Goal: Navigation & Orientation: Find specific page/section

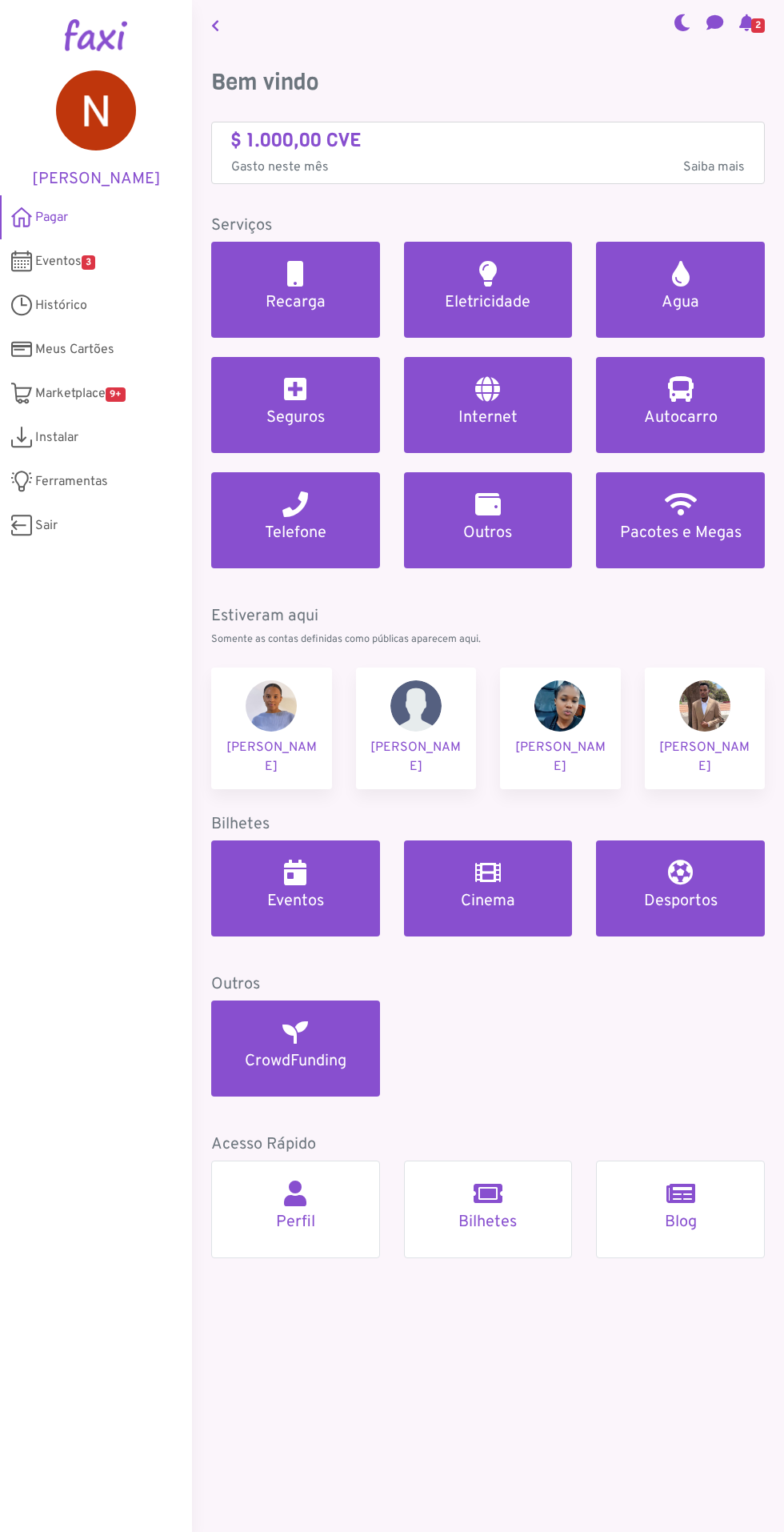
scroll to position [109, 0]
click at [627, 1506] on main "2 Bem vindo $ 1.000,00 CVE Gasto neste mês Saiba mais Serviços Recarga Eletrici…" at bounding box center [488, 766] width 593 height 1532
click at [83, 975] on aside "Nivaldo Gonçalves Pagar Eventos 3 Histórico Meus Cartões Meus Bilhetes Perfil M…" at bounding box center [96, 766] width 192 height 1532
click at [646, 1249] on link "Blog" at bounding box center [680, 1209] width 169 height 98
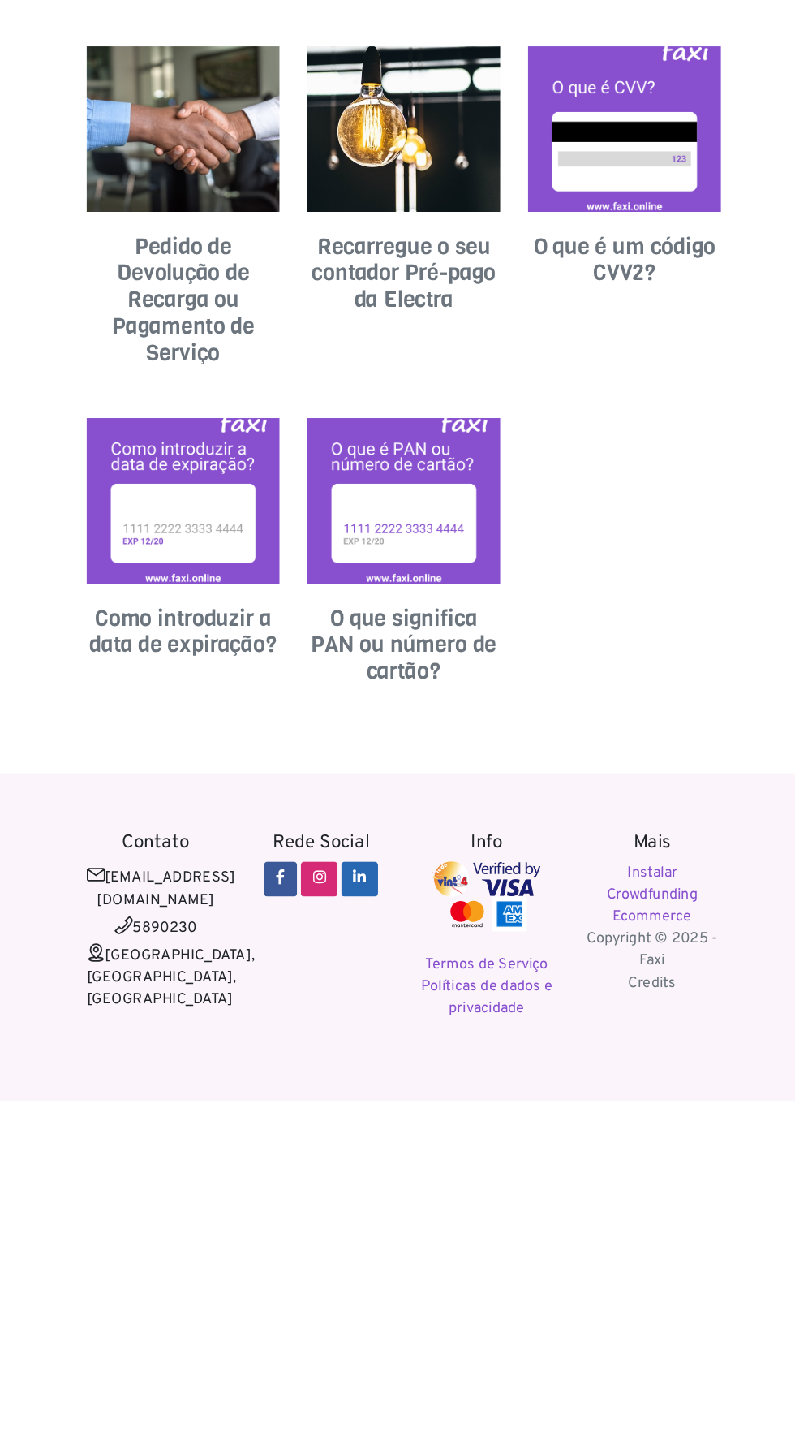
click at [400, 742] on section "Blog Pedido de Devolução de Recarga ou Pagamento de Serviço Recarregue o seu co…" at bounding box center [397, 393] width 584 height 786
